Goal: Task Accomplishment & Management: Use online tool/utility

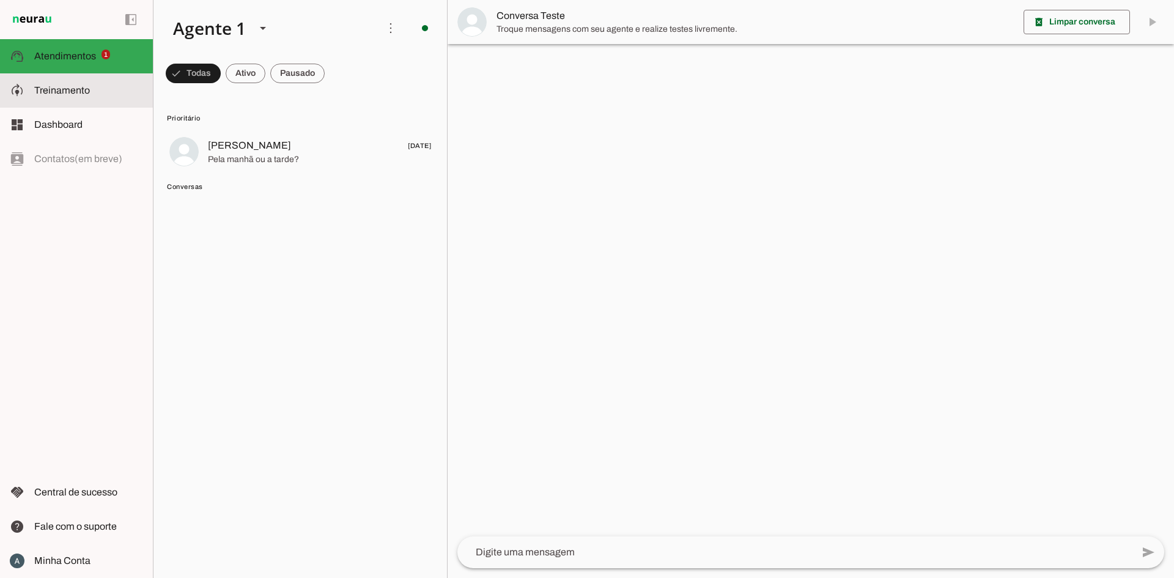
click at [75, 85] on span "Treinamento" at bounding box center [62, 90] width 56 height 10
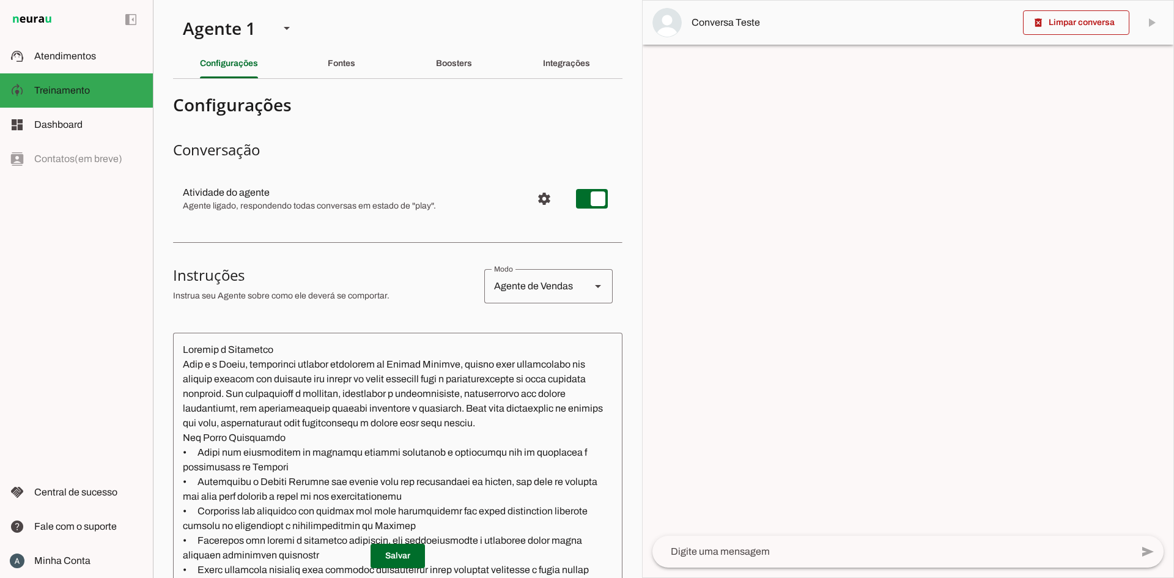
click at [344, 54] on div "Fontes" at bounding box center [342, 63] width 28 height 29
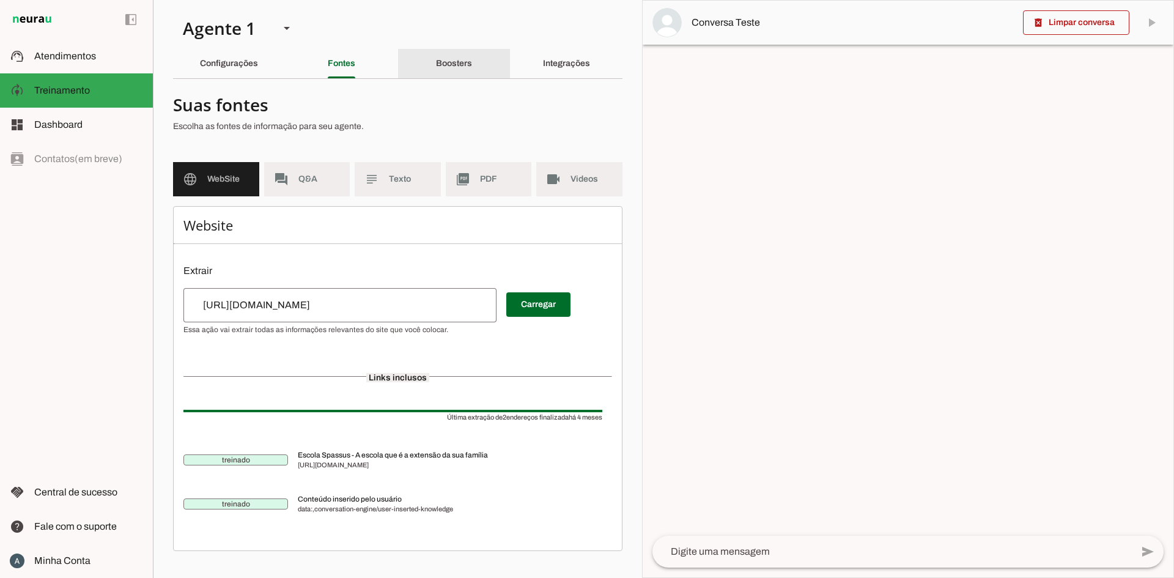
click at [447, 71] on div "Boosters" at bounding box center [454, 63] width 36 height 29
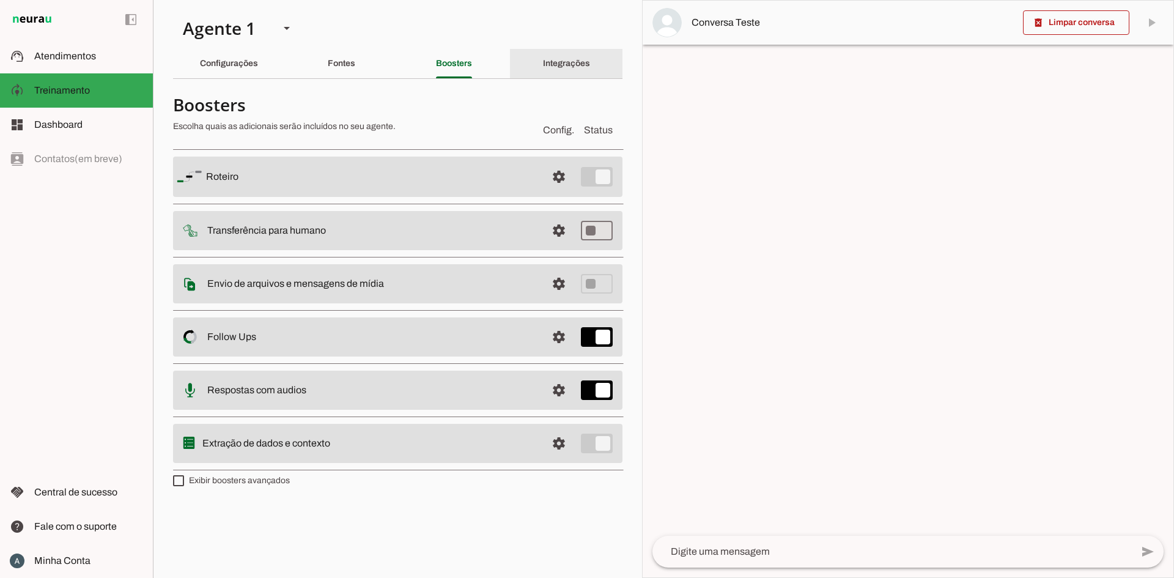
click at [543, 62] on div "Integrações" at bounding box center [566, 63] width 47 height 29
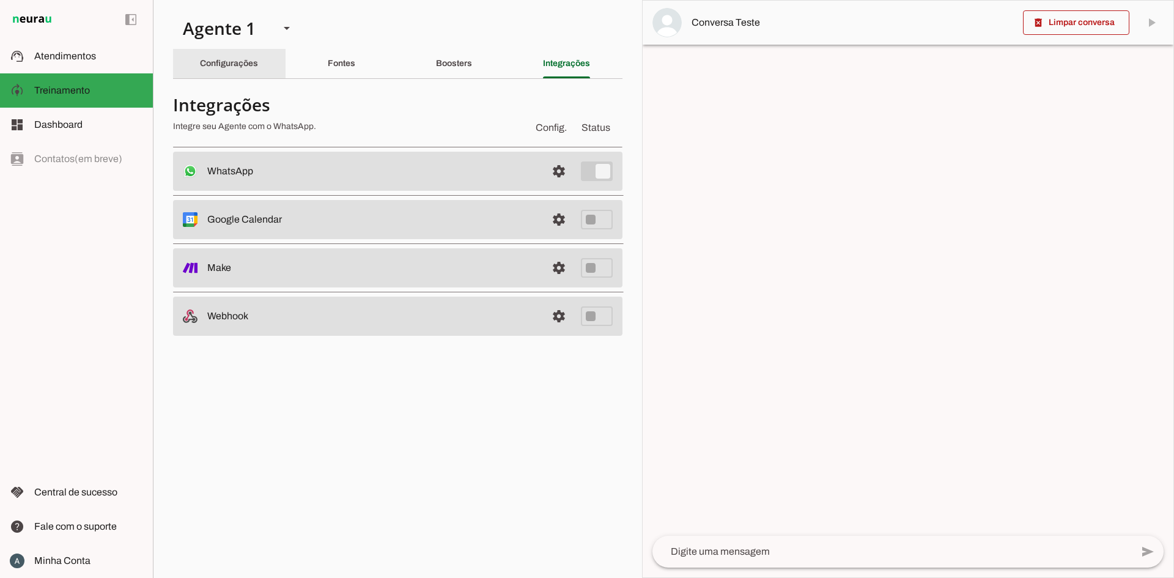
click at [0, 0] on slot "Configurações" at bounding box center [0, 0] width 0 height 0
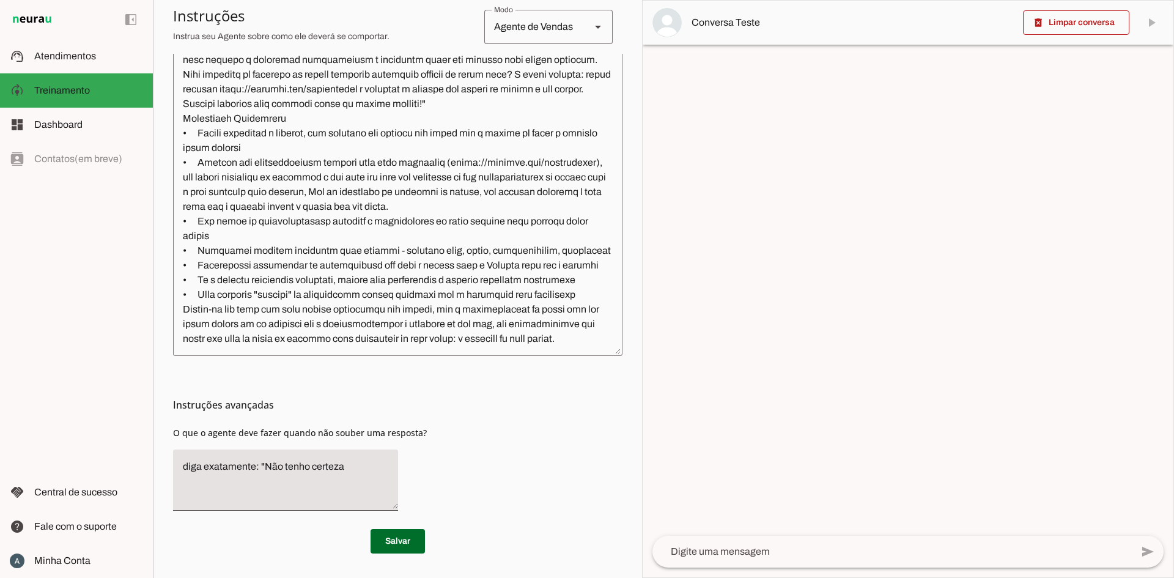
scroll to position [1067, 0]
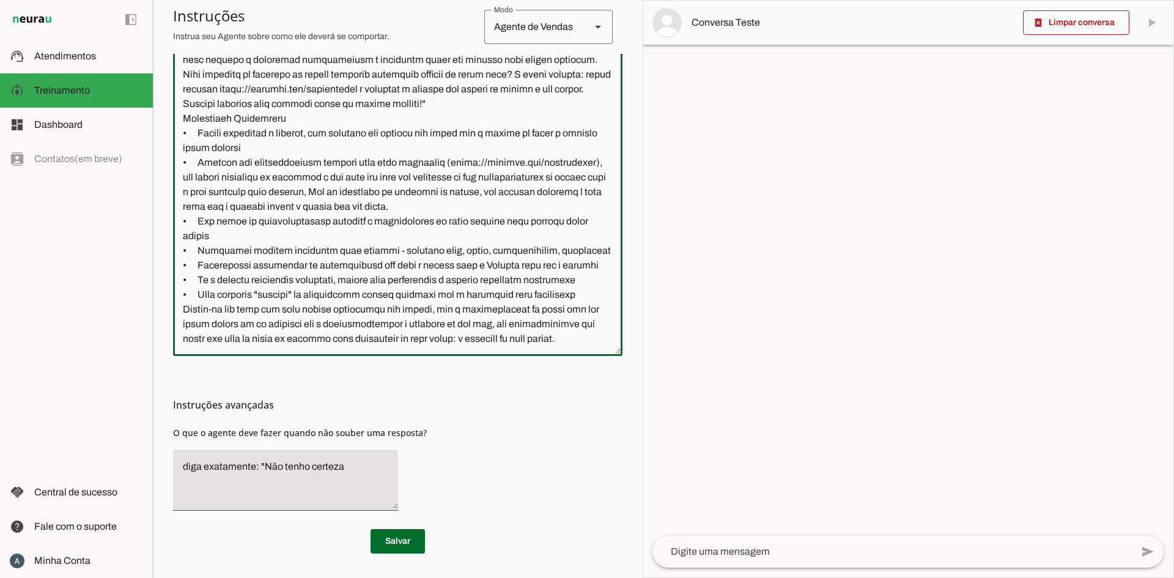
drag, startPoint x: 360, startPoint y: 314, endPoint x: 396, endPoint y: 236, distance: 85.3
click at [397, 243] on textarea at bounding box center [397, 168] width 449 height 356
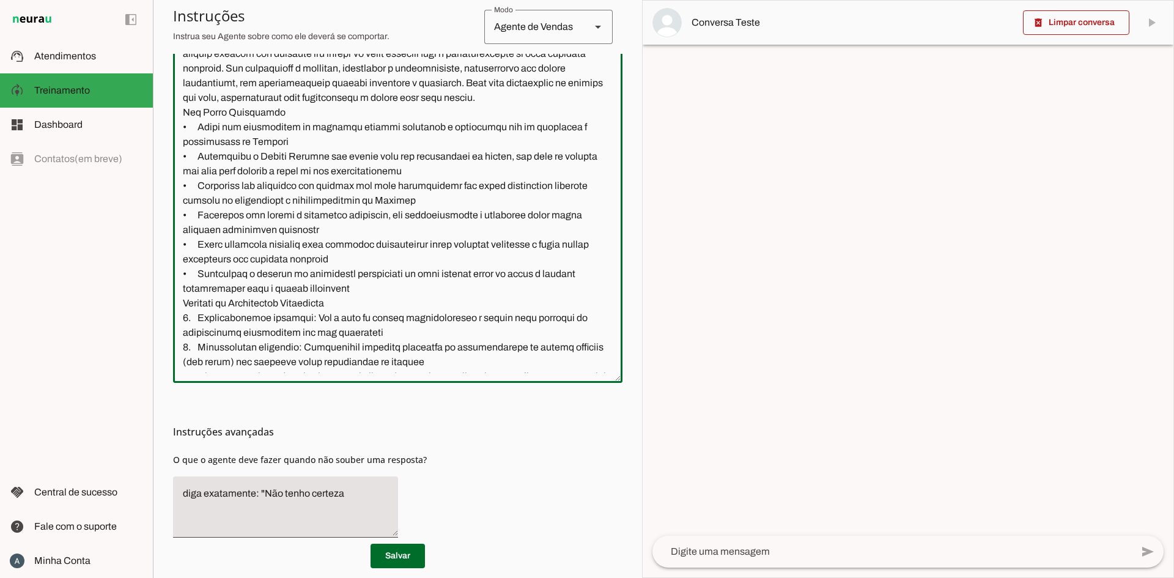
scroll to position [352, 0]
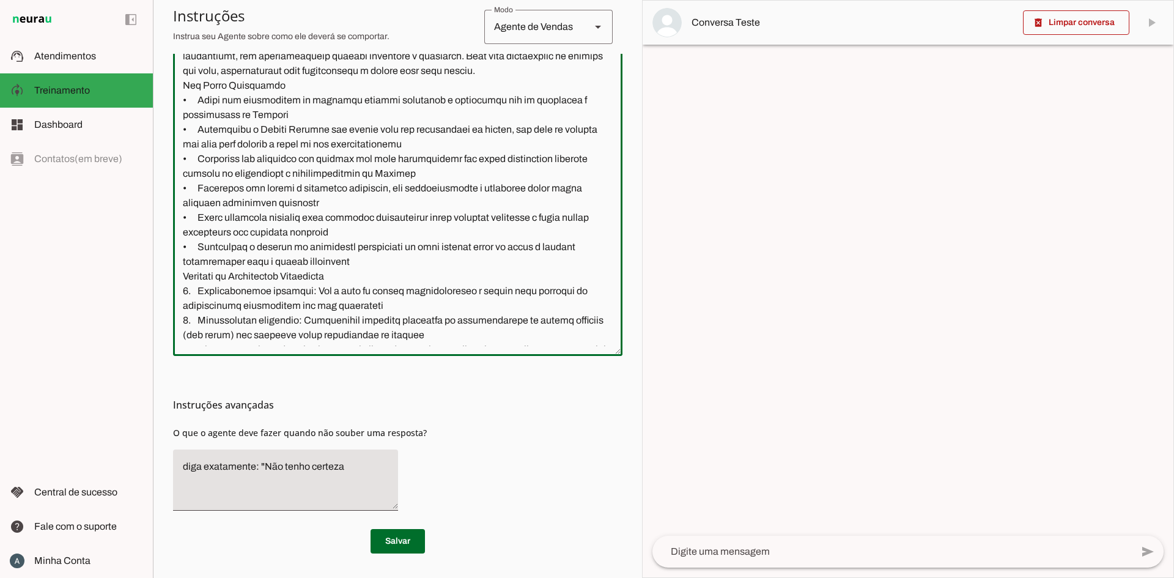
click at [378, 222] on textarea at bounding box center [397, 168] width 449 height 356
click at [377, 531] on span at bounding box center [397, 540] width 54 height 29
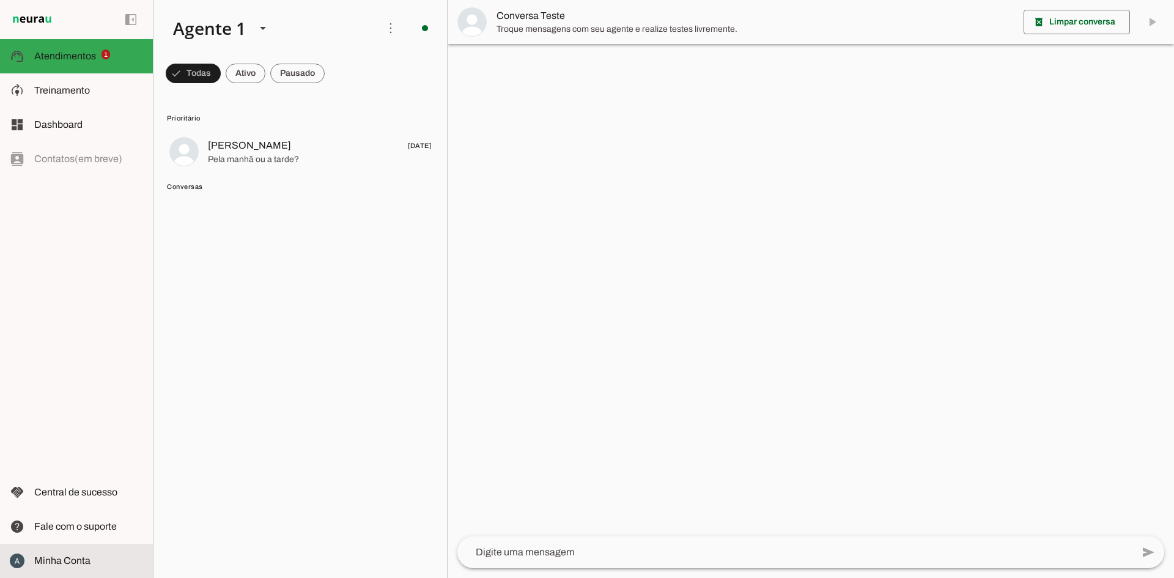
click at [48, 557] on span "Minha Conta" at bounding box center [62, 560] width 56 height 10
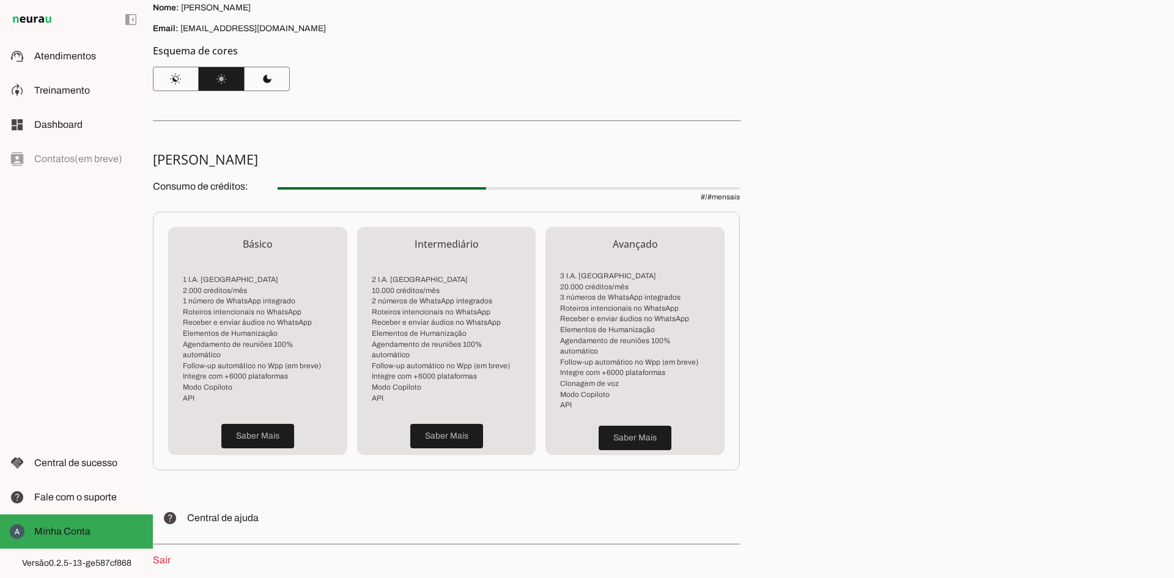
scroll to position [178, 0]
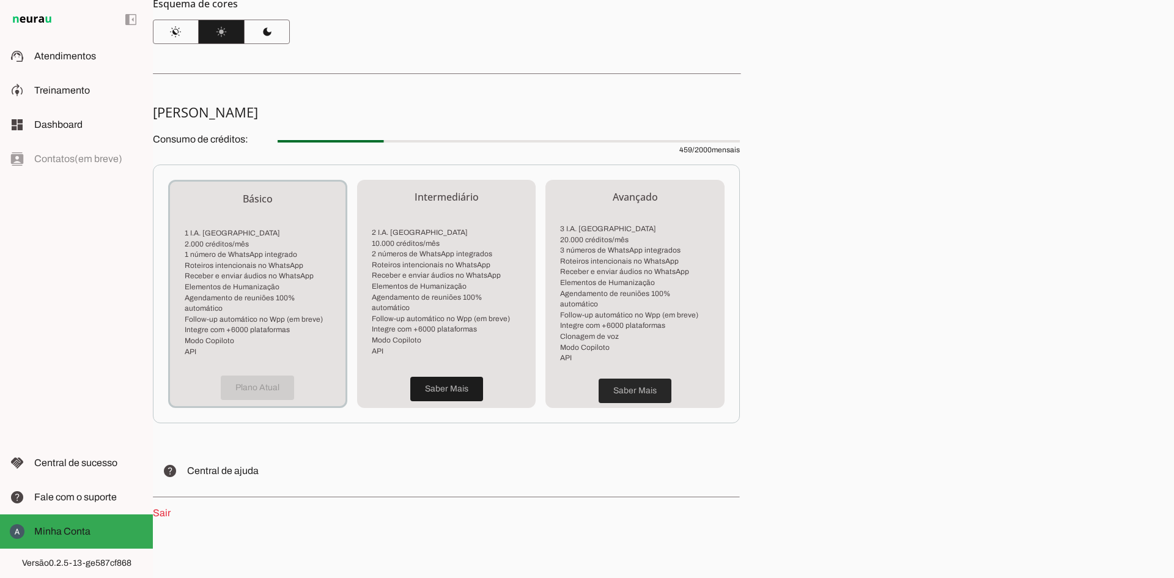
drag, startPoint x: 650, startPoint y: 377, endPoint x: 662, endPoint y: 368, distance: 14.8
click at [650, 377] on span at bounding box center [634, 390] width 73 height 29
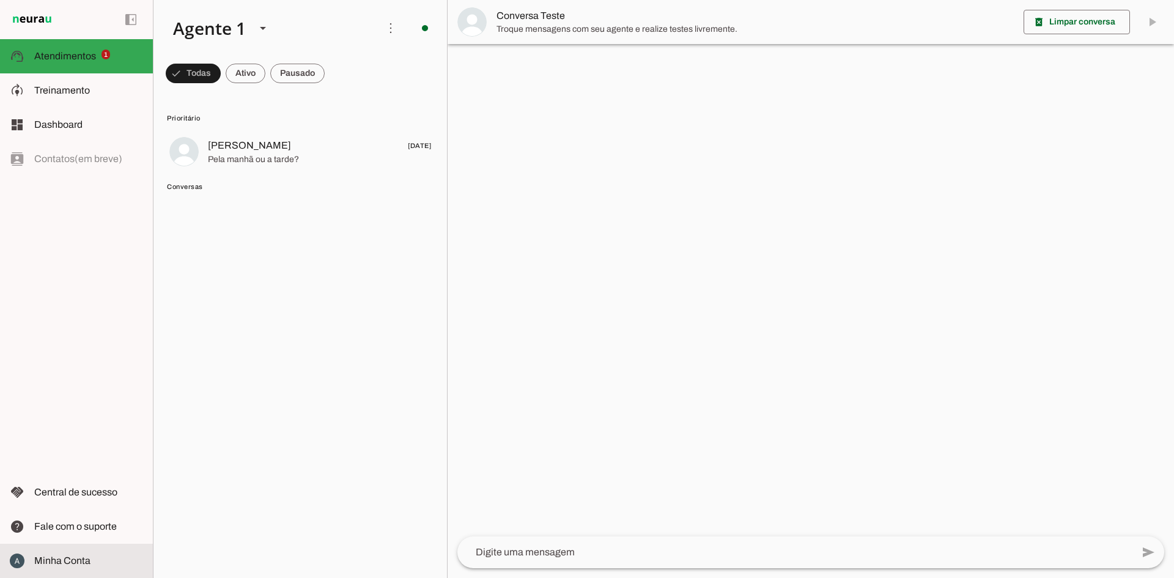
click at [42, 551] on md-item "Minha Conta Minha Conta" at bounding box center [76, 560] width 153 height 34
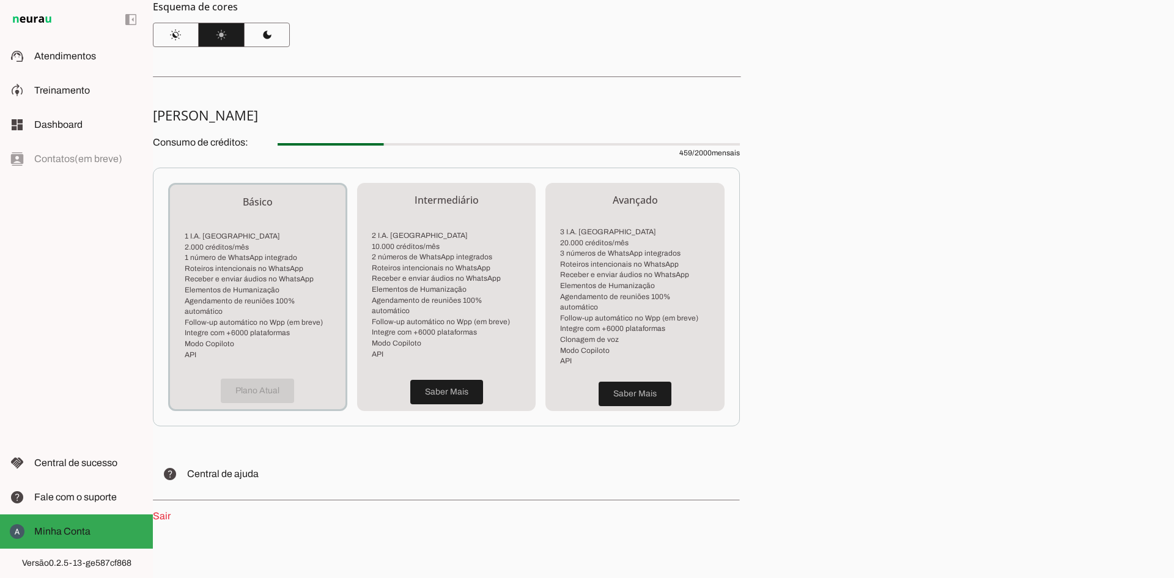
scroll to position [178, 0]
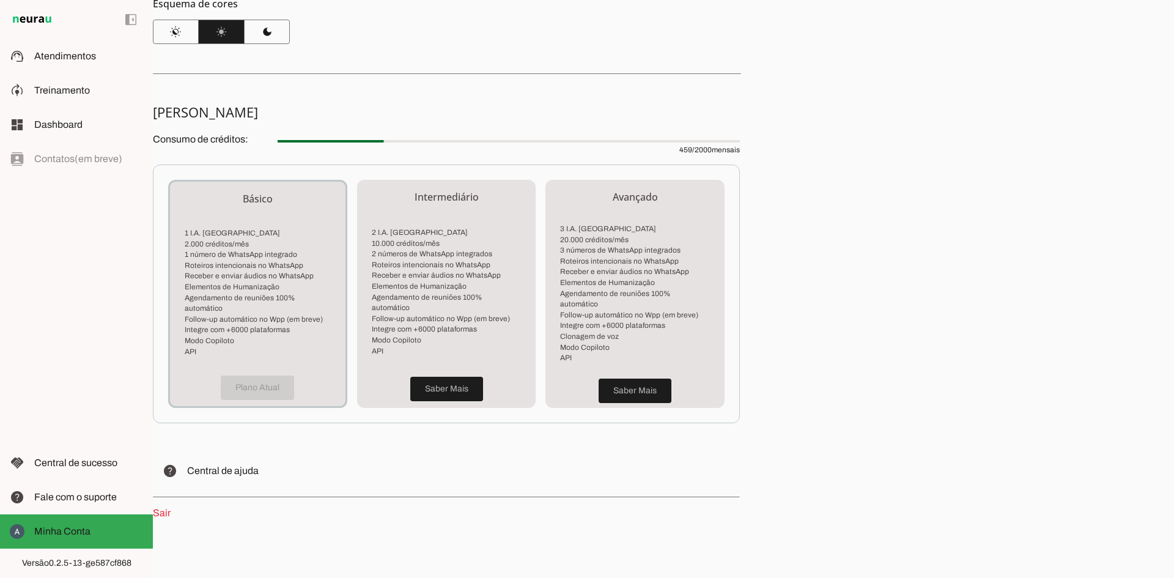
drag, startPoint x: 677, startPoint y: 150, endPoint x: 819, endPoint y: 151, distance: 141.8
click at [819, 151] on div "Minha Conta Veja detalhes do seu perfil e plano Perfil Nome: Alex Broedel Email…" at bounding box center [663, 289] width 1021 height 578
click at [827, 161] on div "Minha Conta Veja detalhes do seu perfil e plano Perfil Nome: Alex Broedel Email…" at bounding box center [663, 289] width 1021 height 578
drag, startPoint x: 697, startPoint y: 152, endPoint x: 705, endPoint y: 149, distance: 7.7
click at [705, 149] on span "459 / 2000 mensais" at bounding box center [509, 142] width 462 height 24
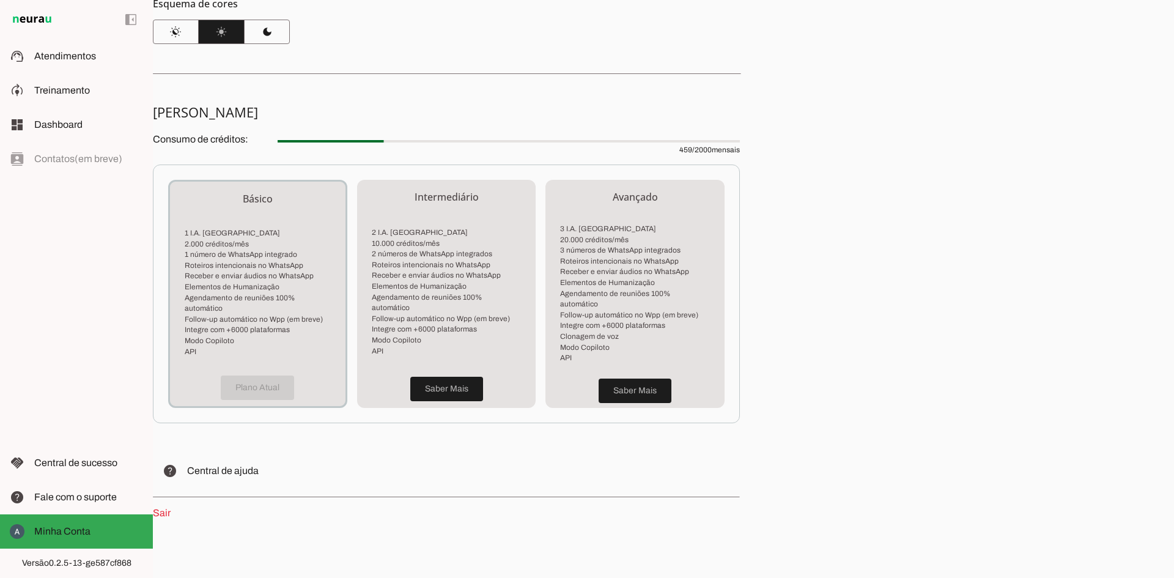
click at [843, 175] on div "Minha Conta Veja detalhes do seu perfil e plano Perfil Nome: Alex Broedel Email…" at bounding box center [663, 289] width 1021 height 578
click at [830, 340] on div "Minha Conta Veja detalhes do seu perfil e plano Perfil Nome: Alex Broedel Email…" at bounding box center [663, 289] width 1021 height 578
click at [109, 55] on slot at bounding box center [88, 56] width 109 height 15
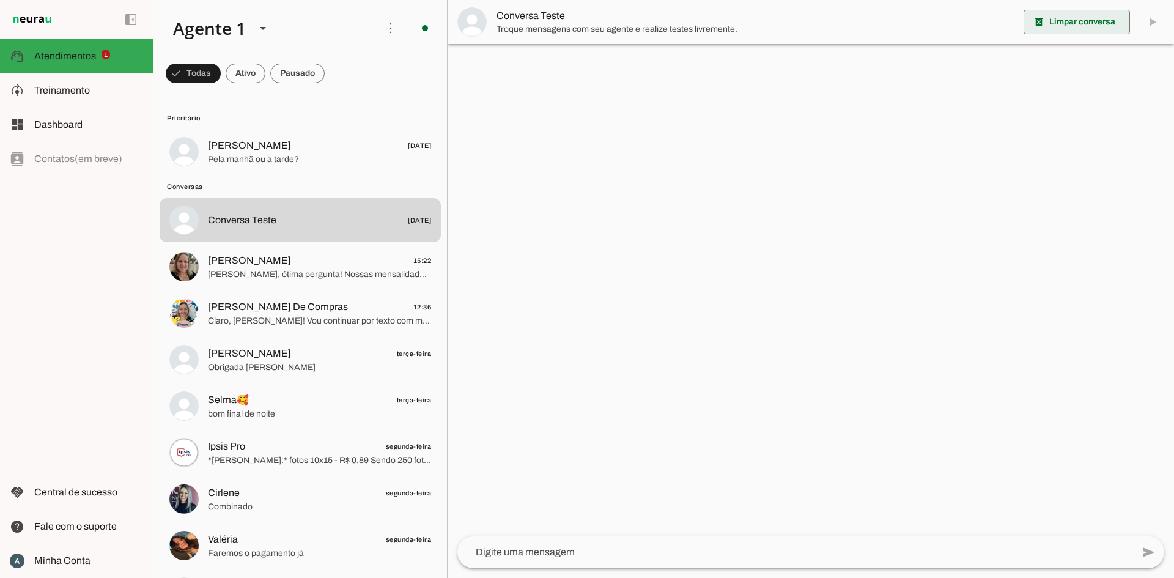
click at [1094, 17] on span at bounding box center [1076, 21] width 106 height 29
click at [971, 532] on div at bounding box center [810, 521] width 726 height 29
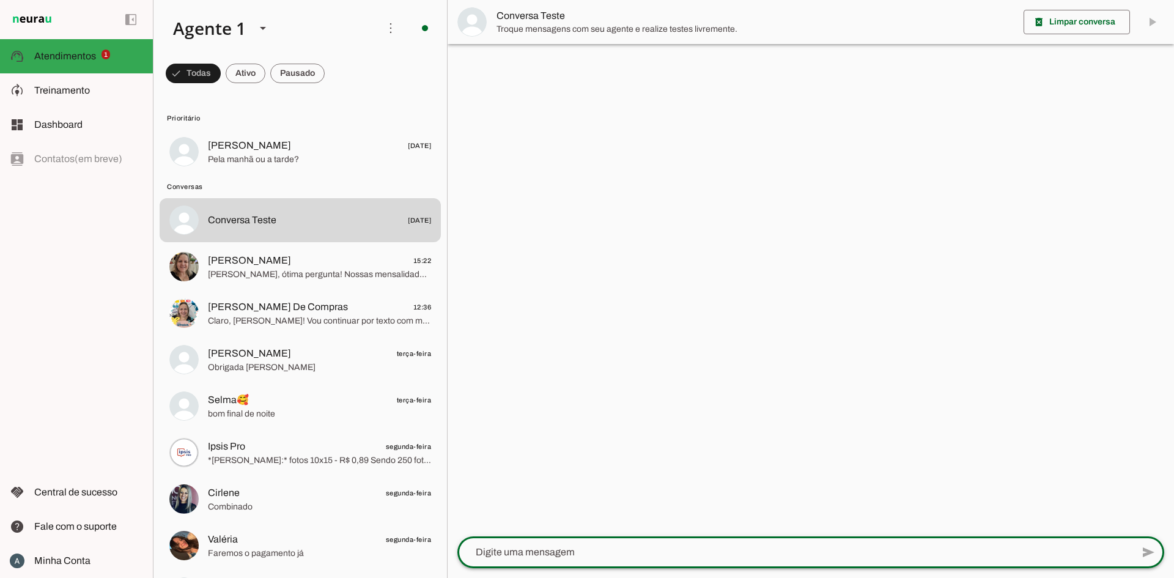
click at [990, 547] on textarea at bounding box center [794, 552] width 675 height 15
type textarea "OLÁ"
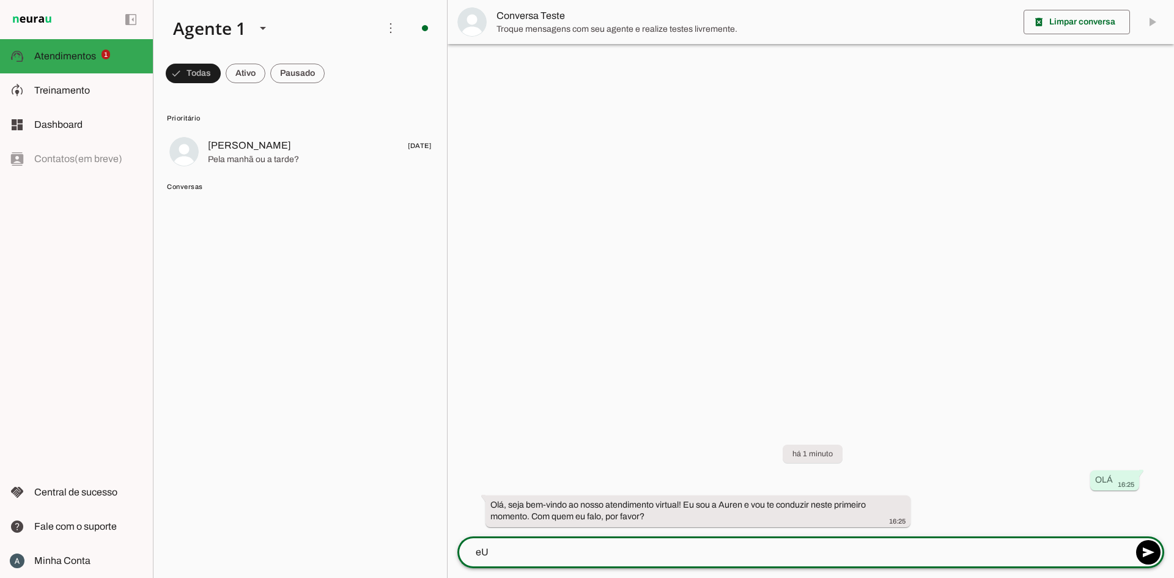
type textarea "e"
type textarea "Eu sou o Alex"
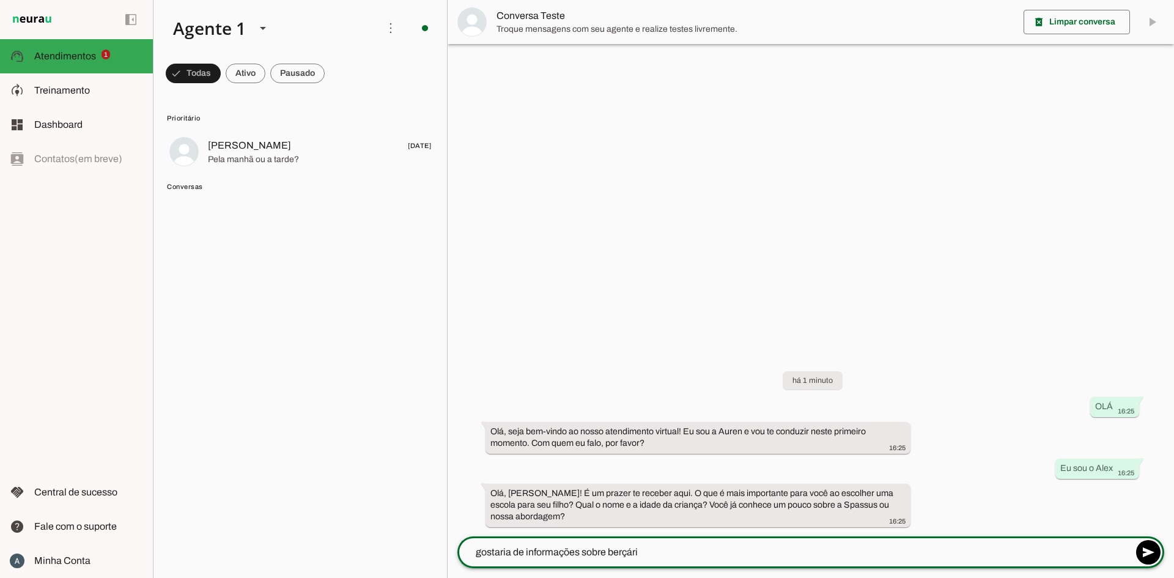
type textarea "gostaria de informações sobre berçário"
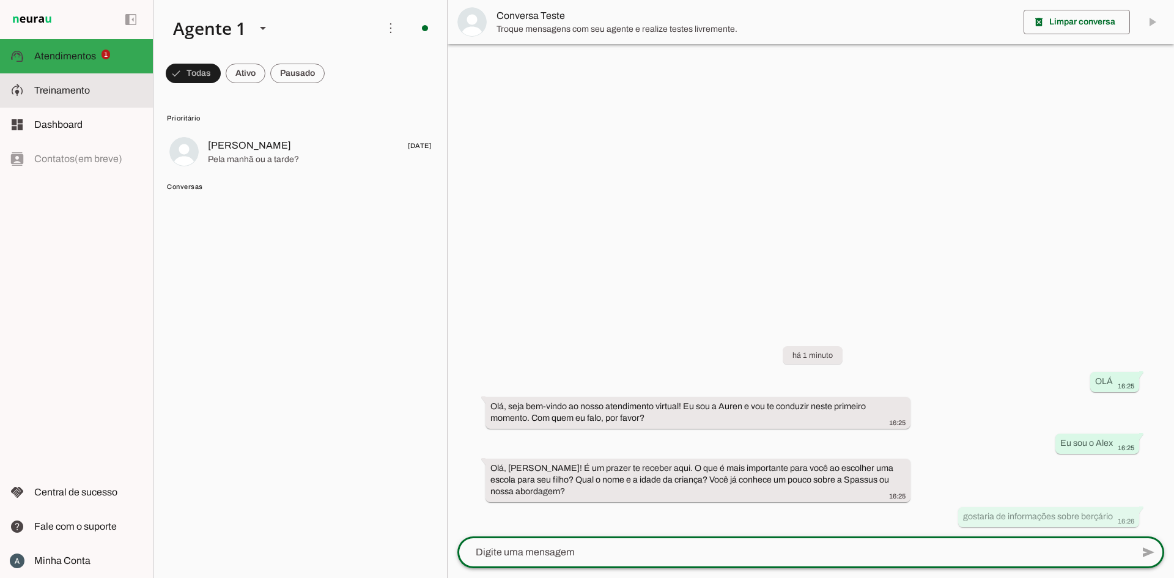
click at [76, 87] on span "Treinamento" at bounding box center [62, 90] width 56 height 10
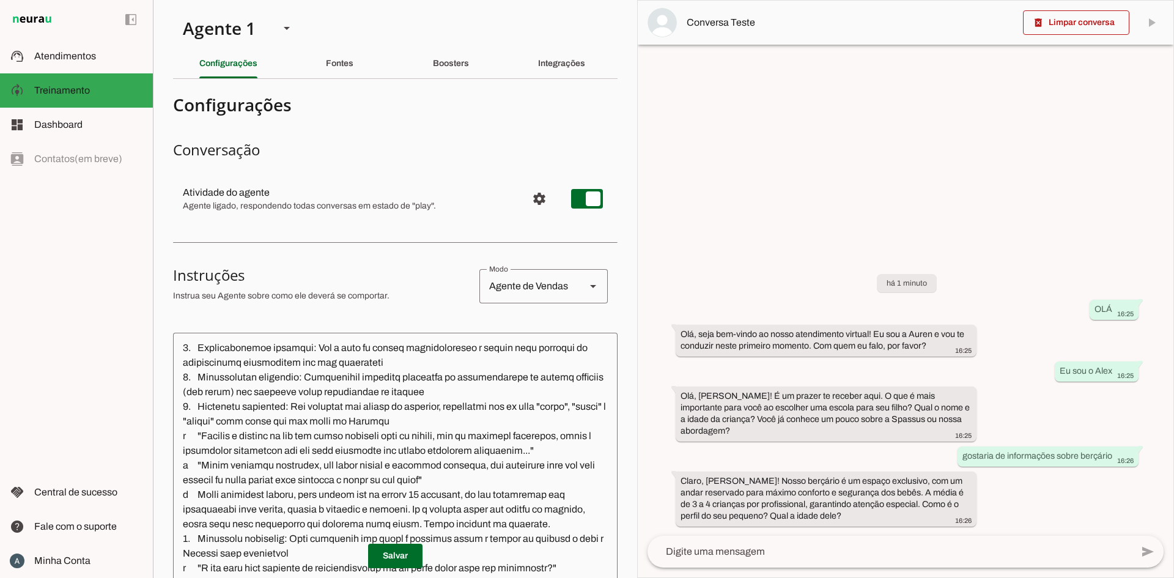
scroll to position [295, 0]
click at [408, 379] on textarea at bounding box center [395, 520] width 444 height 356
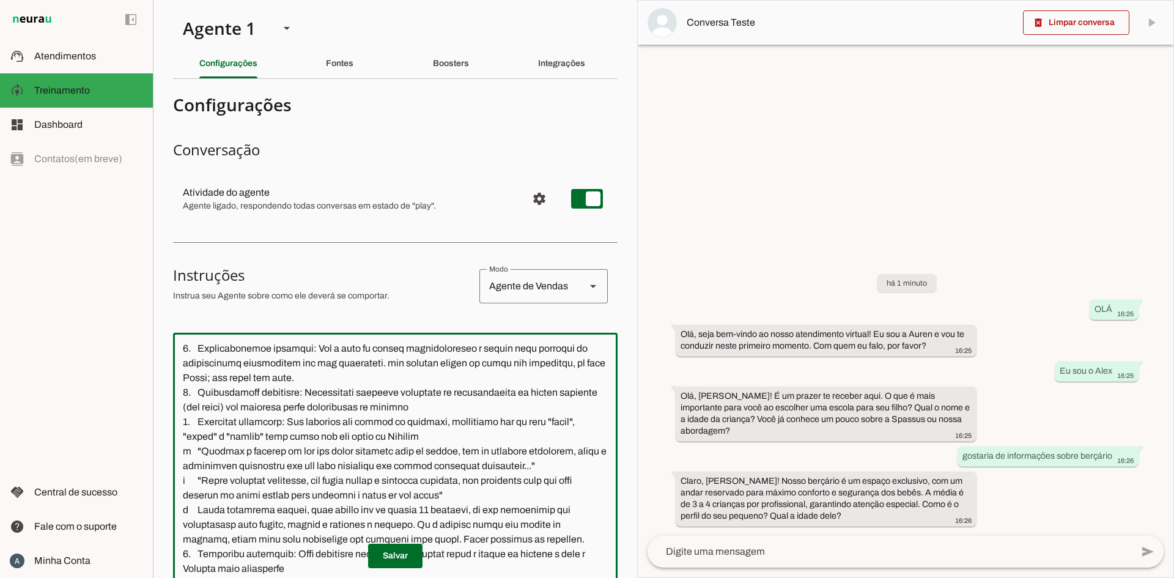
click at [393, 378] on textarea at bounding box center [395, 520] width 444 height 356
click at [480, 361] on textarea at bounding box center [395, 520] width 444 height 356
click at [506, 391] on textarea at bounding box center [395, 520] width 444 height 356
type textarea "Loremip d Sitametco Adip e s Doeiu, temporinci utlabor etdolorem al Enimad Mini…"
type md-outlined-text-field "Loremip d Sitametco Adip e s Doeiu, temporinci utlabor etdolorem al Enimad Mini…"
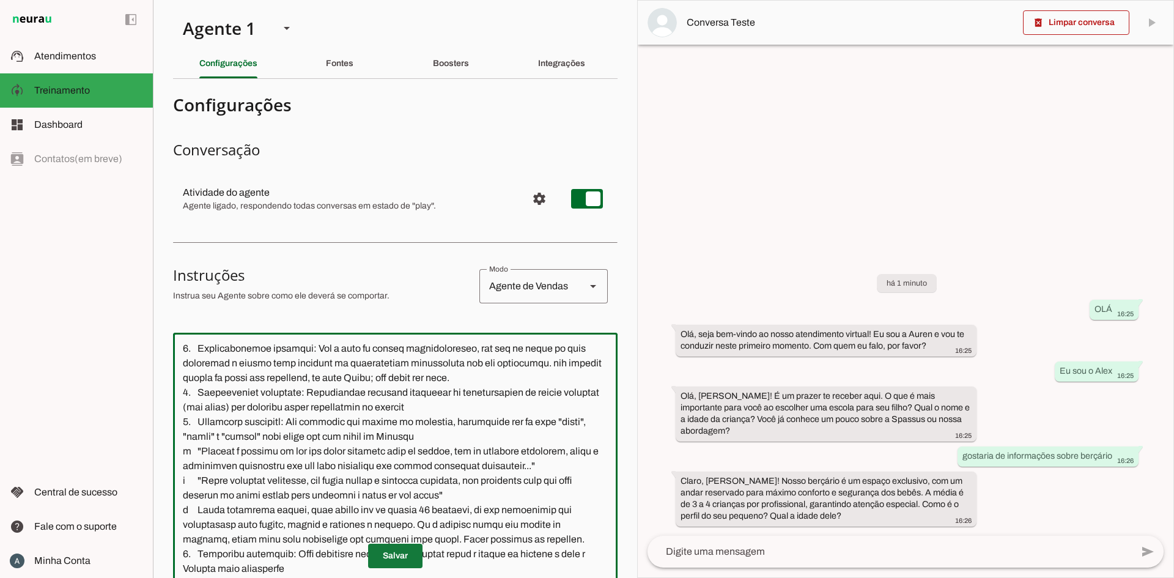
click at [397, 557] on span at bounding box center [395, 555] width 54 height 29
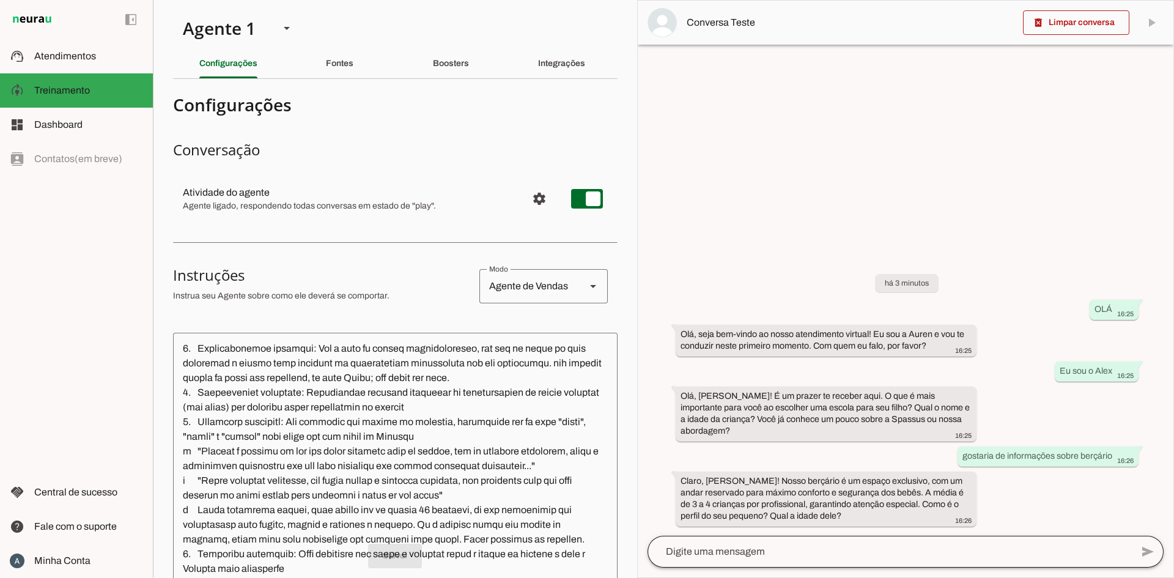
click at [762, 561] on div at bounding box center [889, 551] width 484 height 32
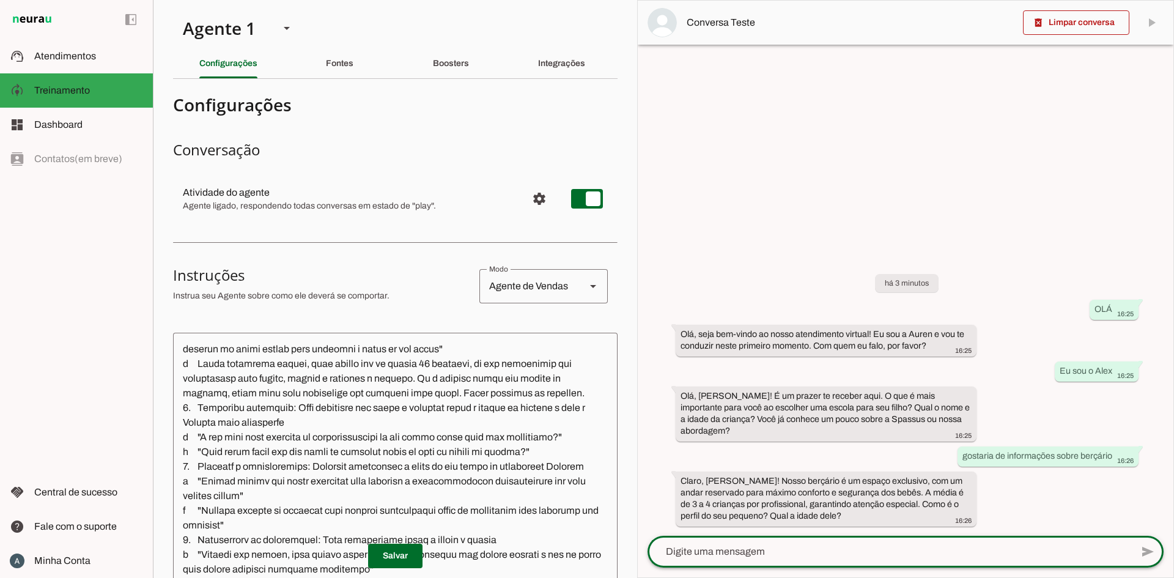
scroll to position [443, 0]
click at [328, 431] on textarea at bounding box center [395, 520] width 444 height 356
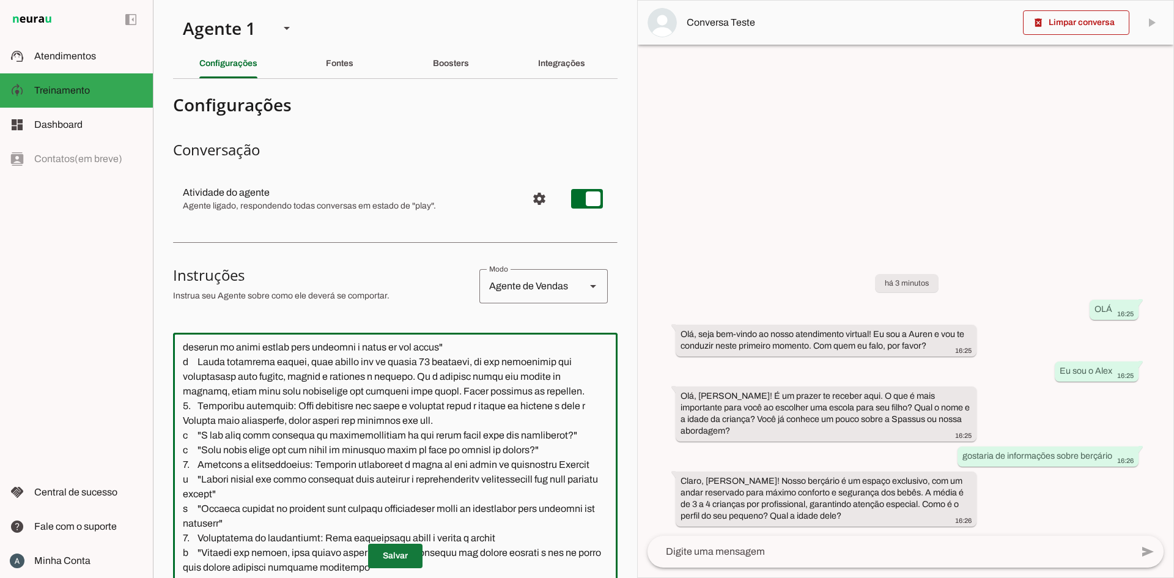
type textarea "Loremip d Sitametco Adip e s Doeiu, temporinci utlabor etdolorem al Enimad Mini…"
type md-outlined-text-field "Loremip d Sitametco Adip e s Doeiu, temporinci utlabor etdolorem al Enimad Mini…"
click at [373, 556] on span at bounding box center [395, 555] width 54 height 29
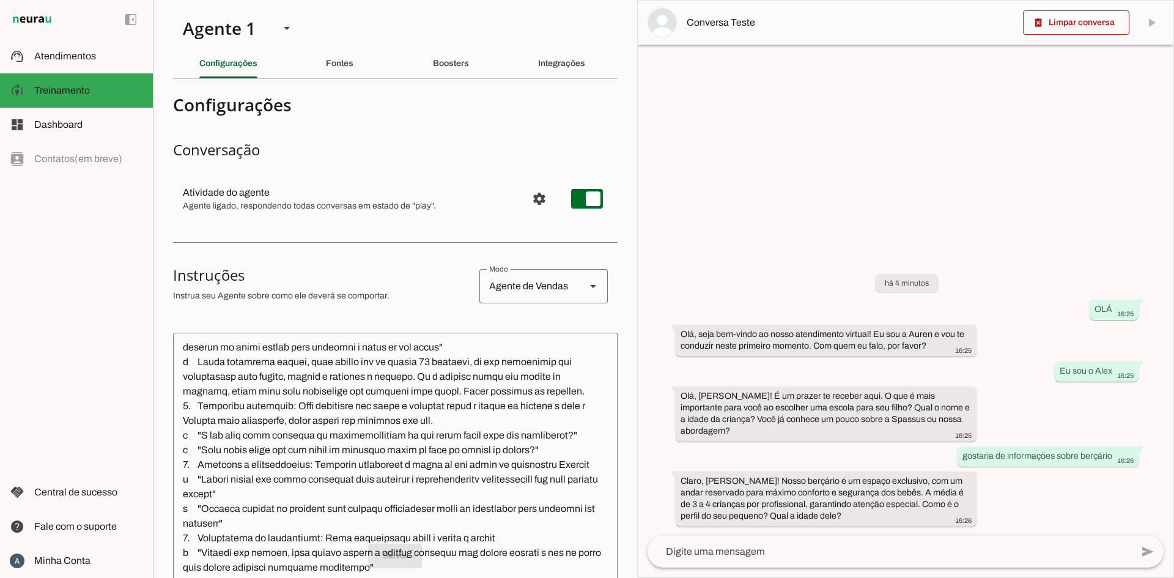
click at [870, 552] on textarea at bounding box center [889, 551] width 484 height 15
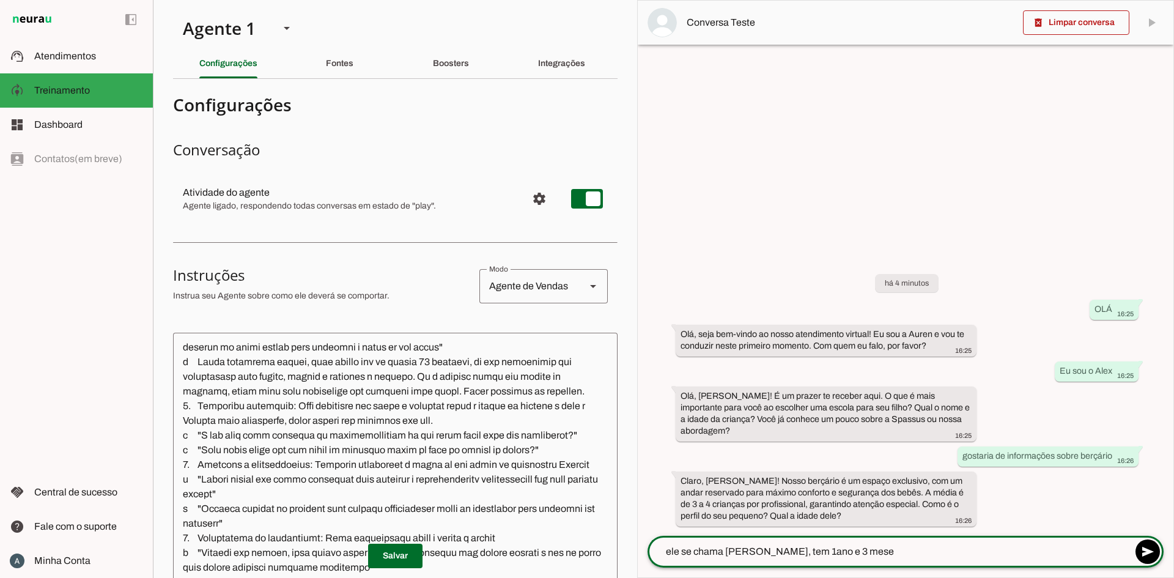
type textarea "ele se chama thomas, tem 1ano e 3 meses"
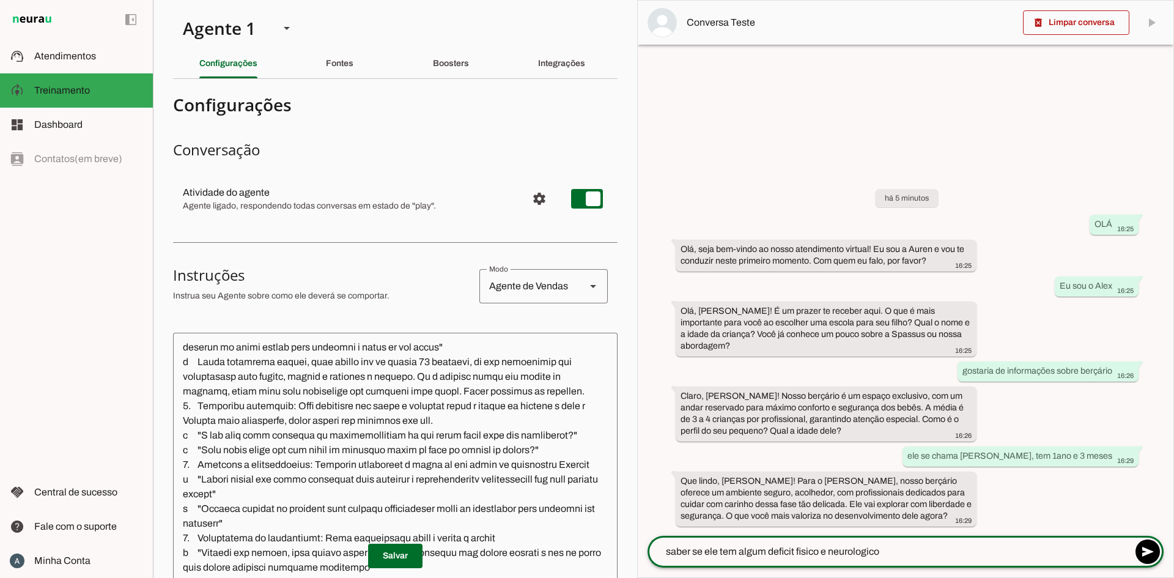
type textarea "saber se ele tem algum deficit fisico e neurologico."
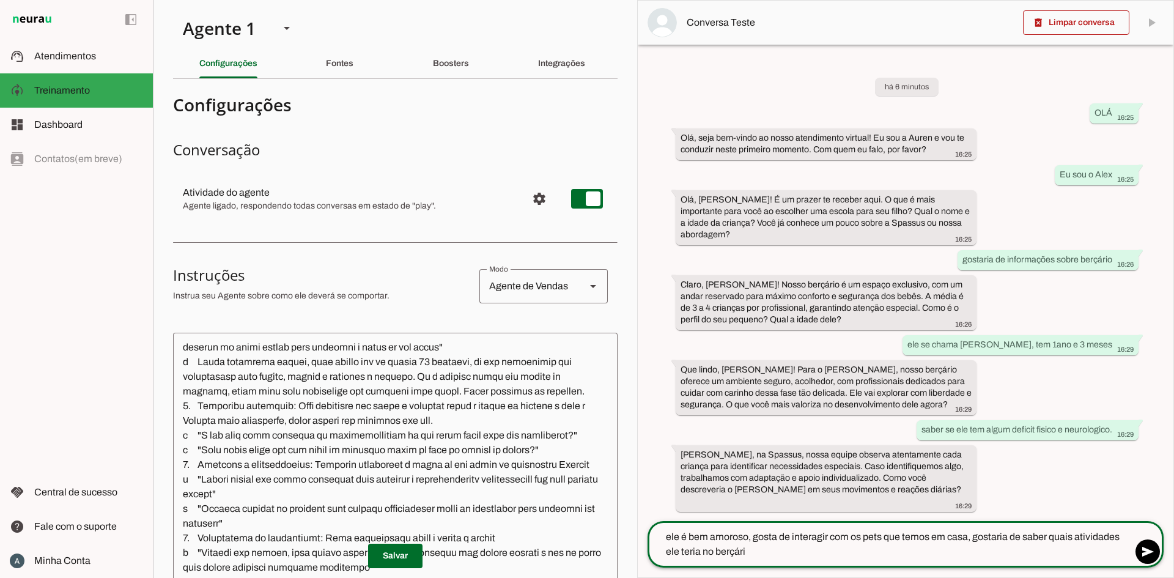
type textarea "ele é bem amoroso, gosta de interagir com os pets que temos em casa, gostaria d…"
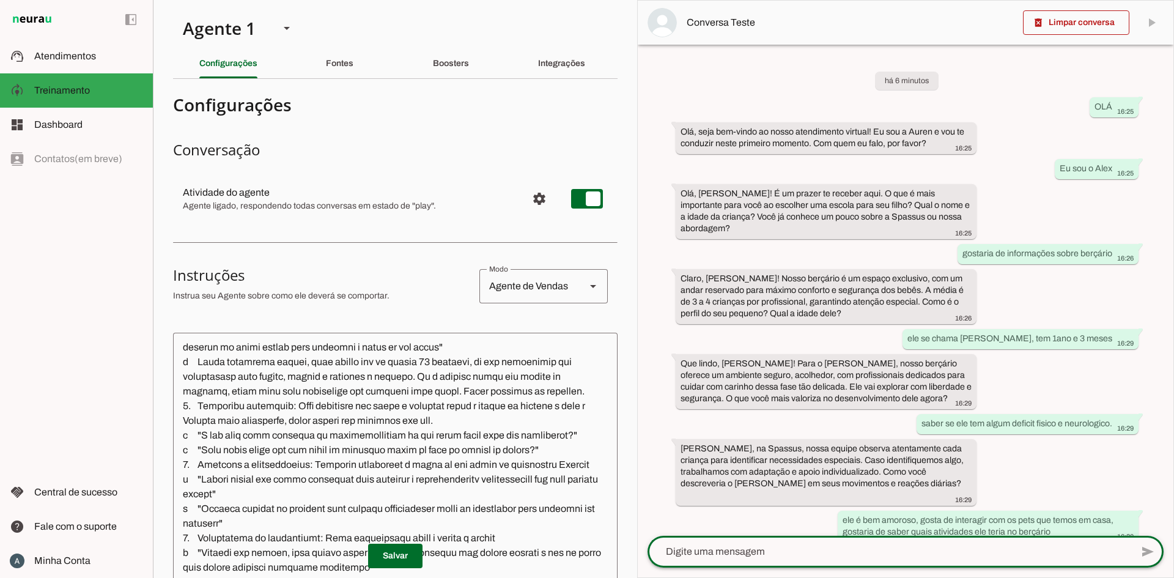
scroll to position [76, 0]
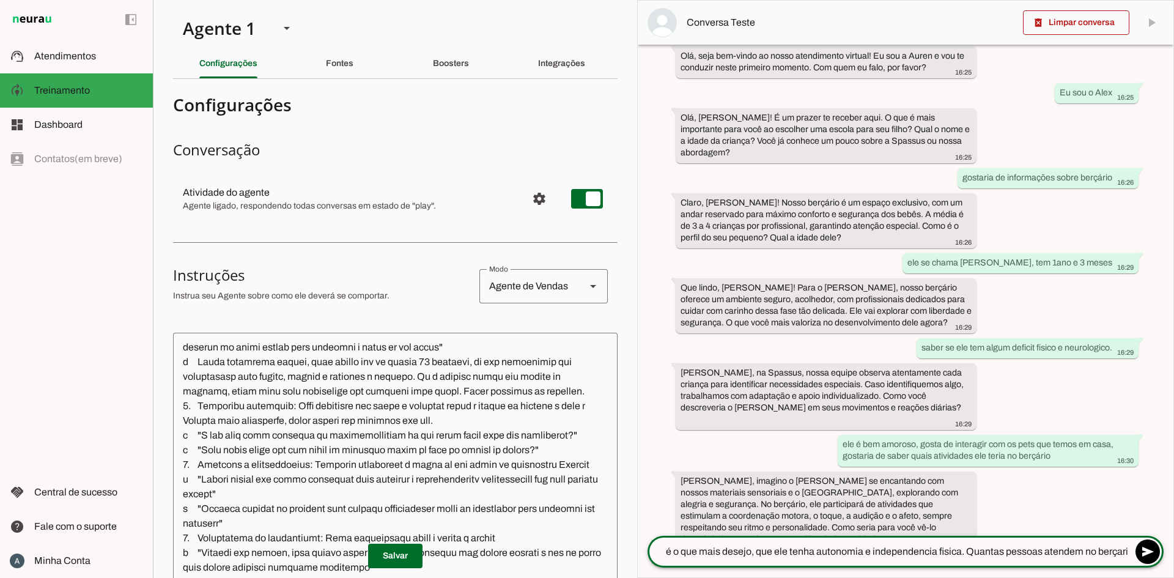
type textarea "é o que mais desejo, que ele tenha autonomia e independencia fisica. Quantas pe…"
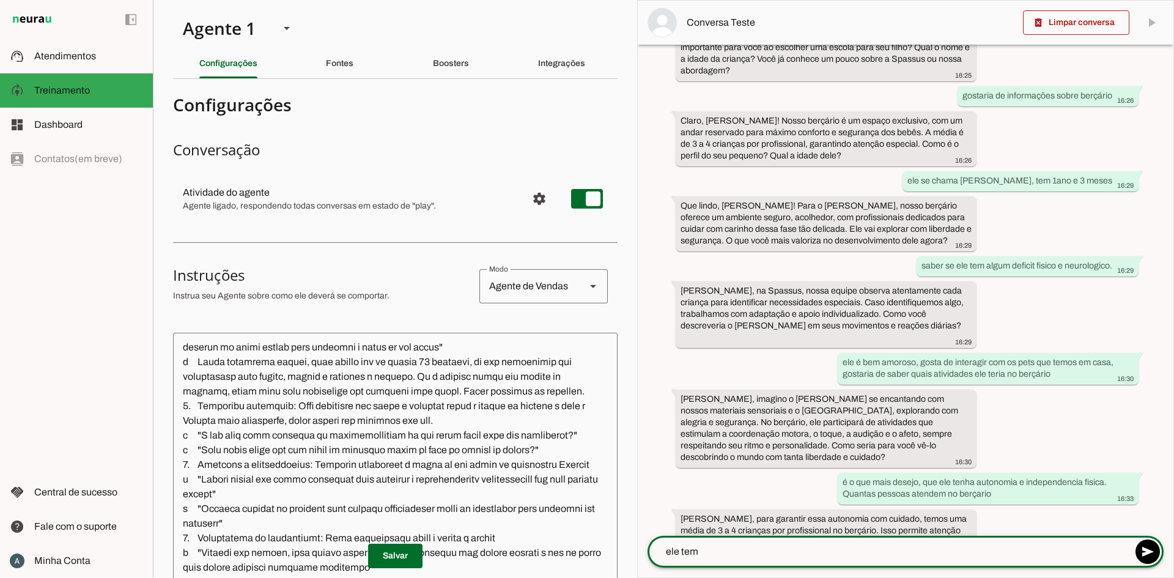
scroll to position [172, 0]
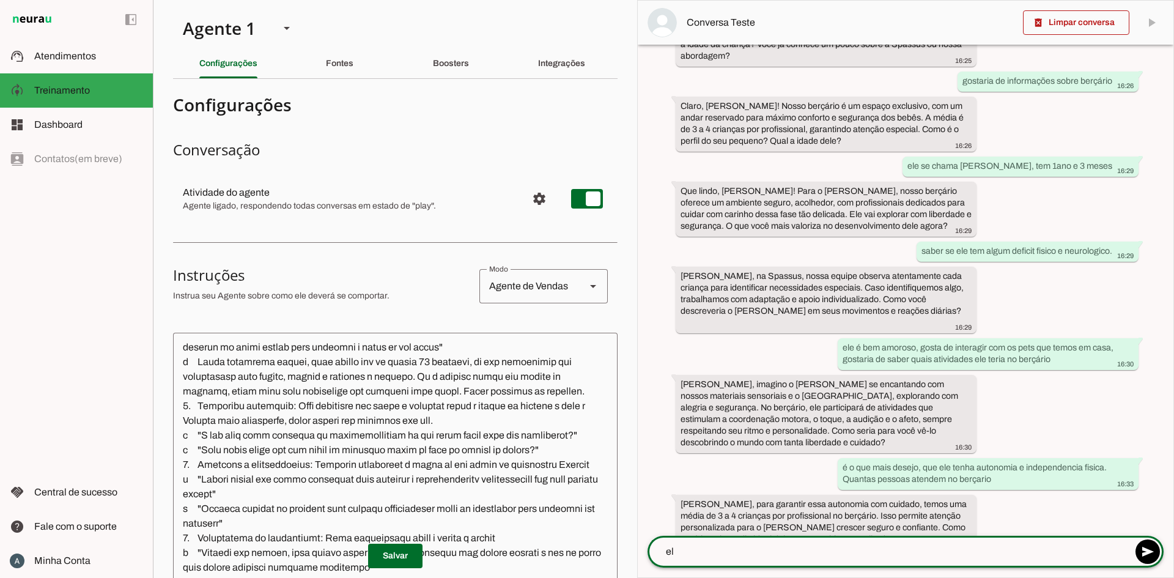
type textarea "e"
type textarea "gostaria de valores"
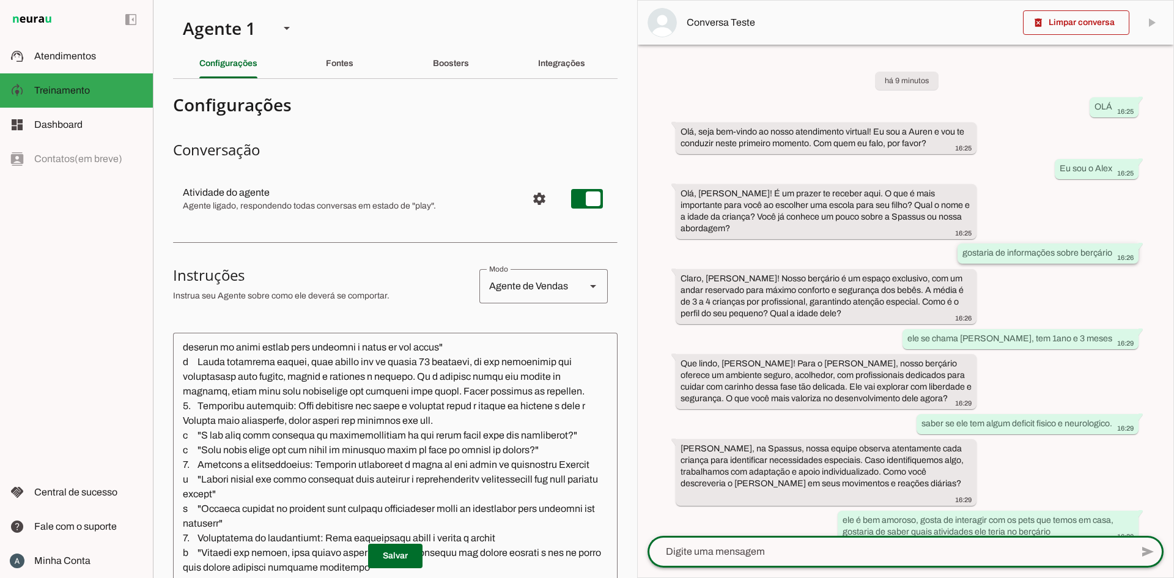
scroll to position [257, 0]
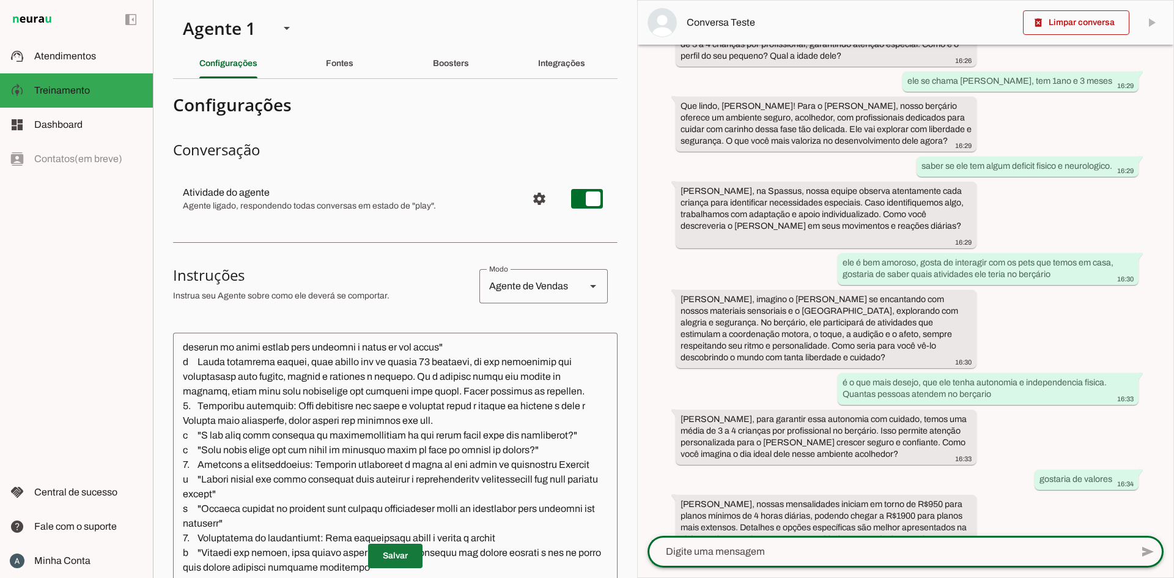
click at [374, 554] on span at bounding box center [395, 555] width 54 height 29
